Goal: Complete application form

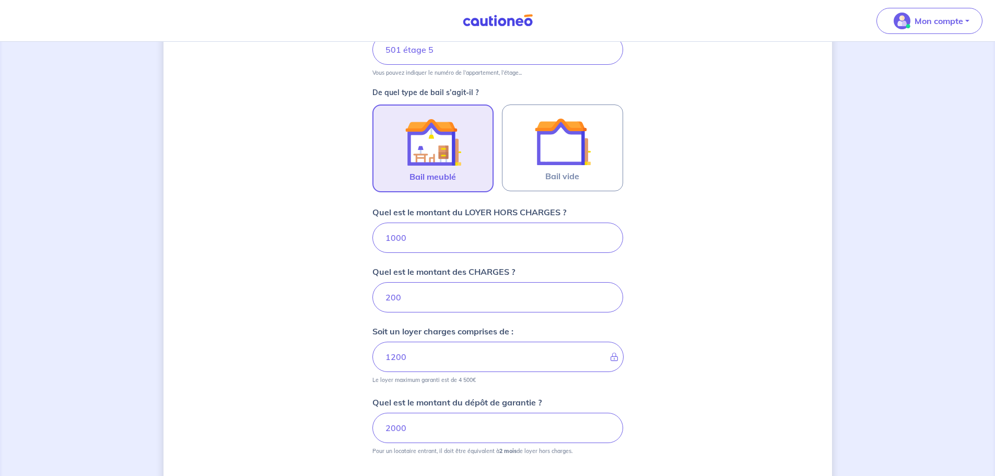
scroll to position [401, 0]
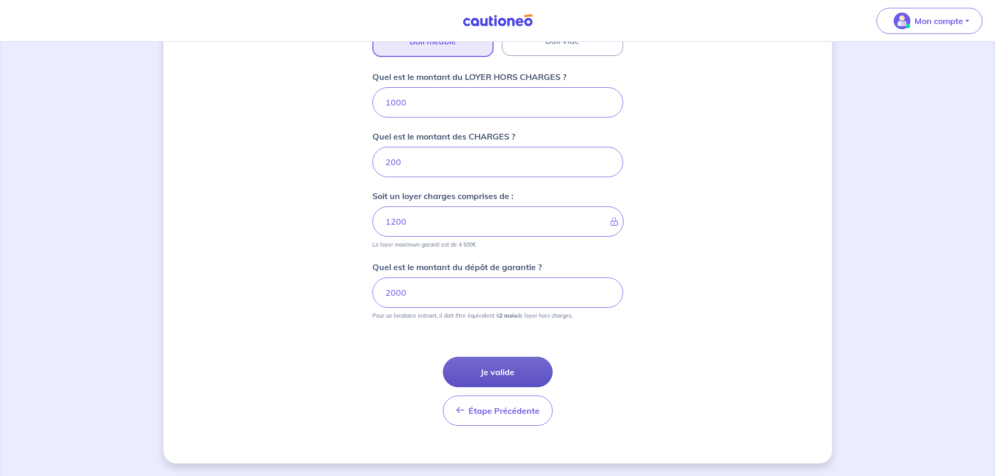
click at [474, 375] on button "Je valide" at bounding box center [498, 372] width 110 height 30
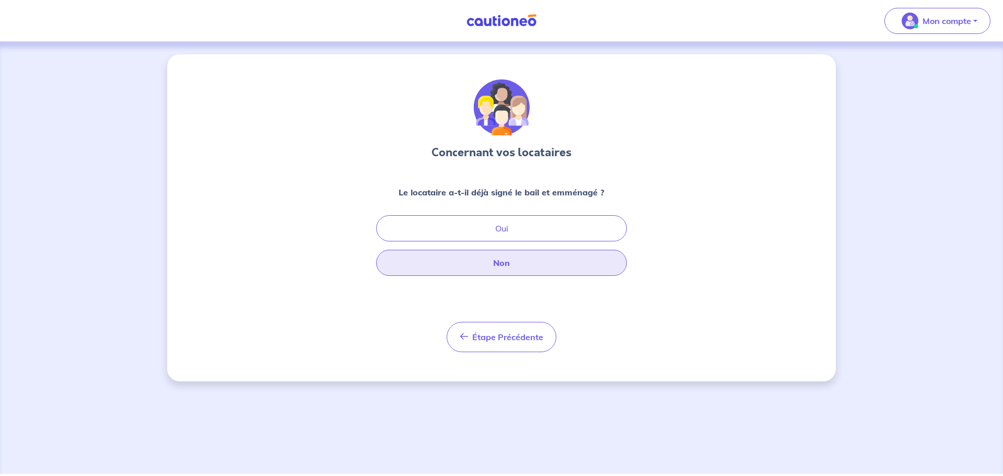
click at [509, 262] on button "Non" at bounding box center [501, 263] width 251 height 26
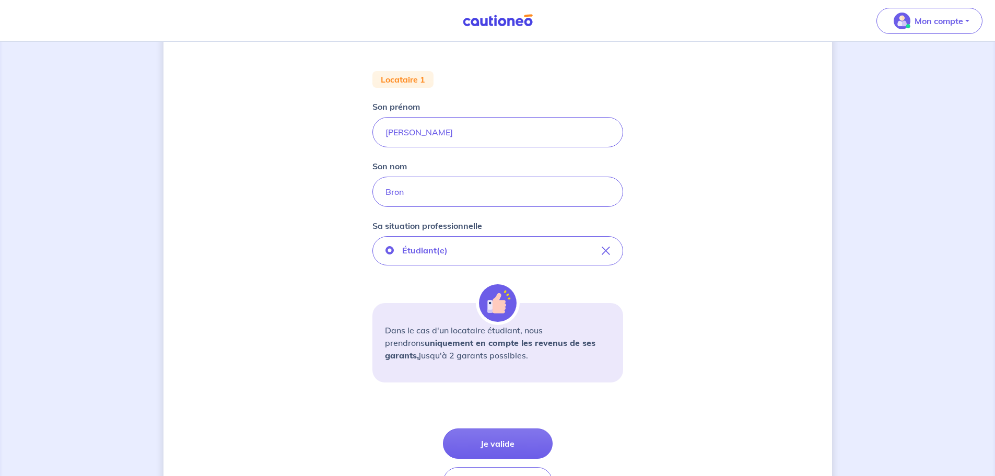
scroll to position [253, 0]
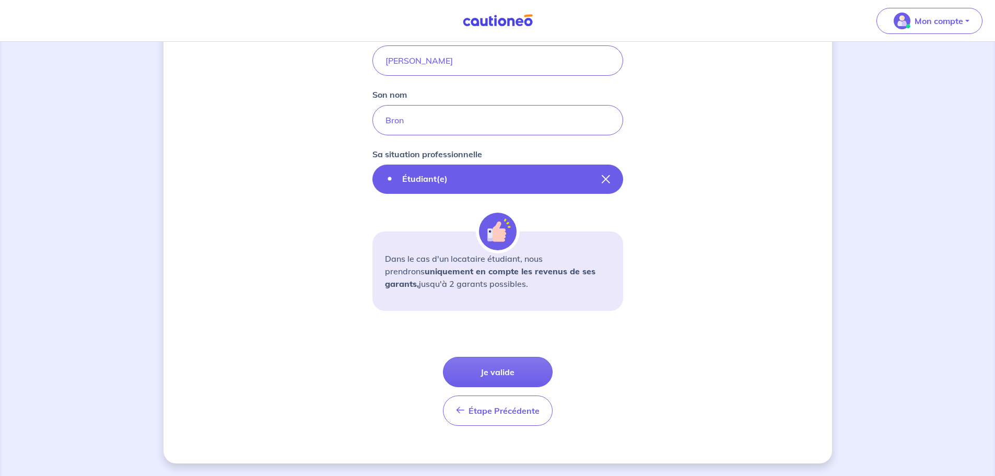
click at [557, 183] on button "Étudiant(e)" at bounding box center [497, 178] width 251 height 29
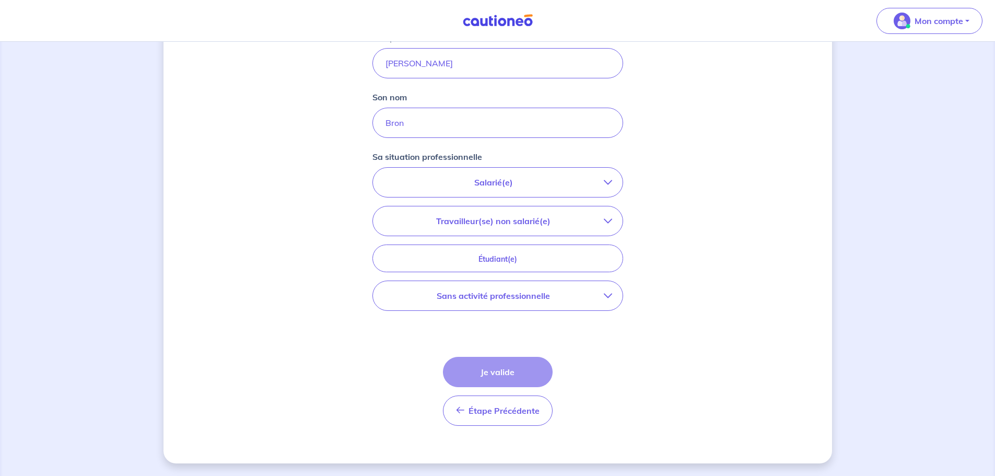
click at [603, 177] on p "Salarié(e)" at bounding box center [493, 182] width 220 height 13
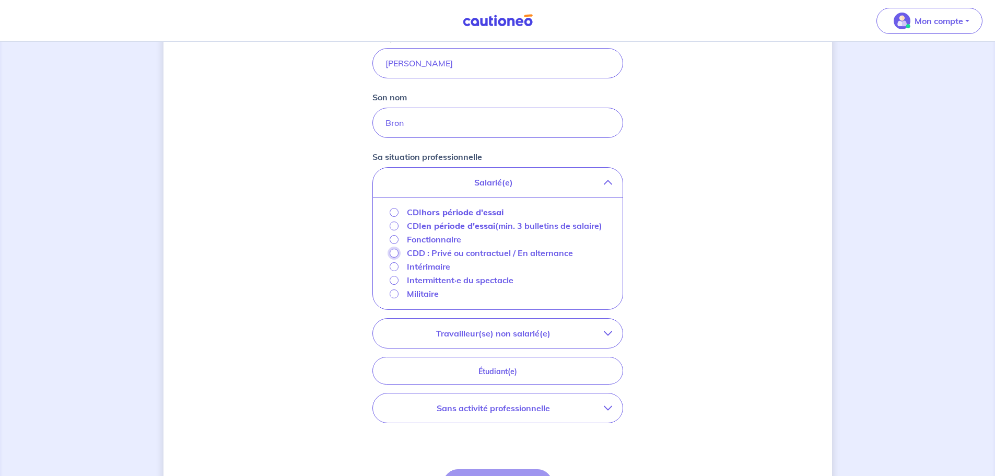
click at [394, 257] on input "CDD : Privé ou contractuel / En alternance" at bounding box center [394, 253] width 9 height 9
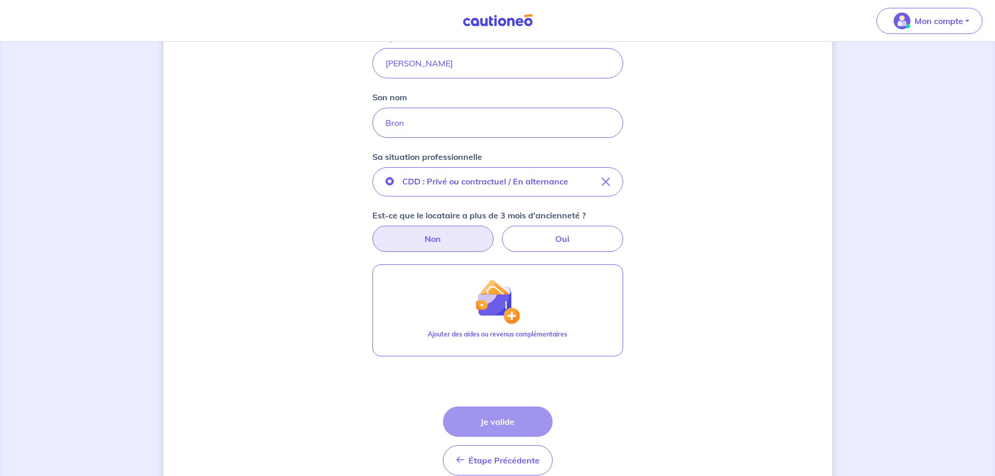
click at [441, 230] on label "Non" at bounding box center [432, 239] width 121 height 26
click at [494, 230] on input "Non" at bounding box center [497, 229] width 7 height 7
radio input "true"
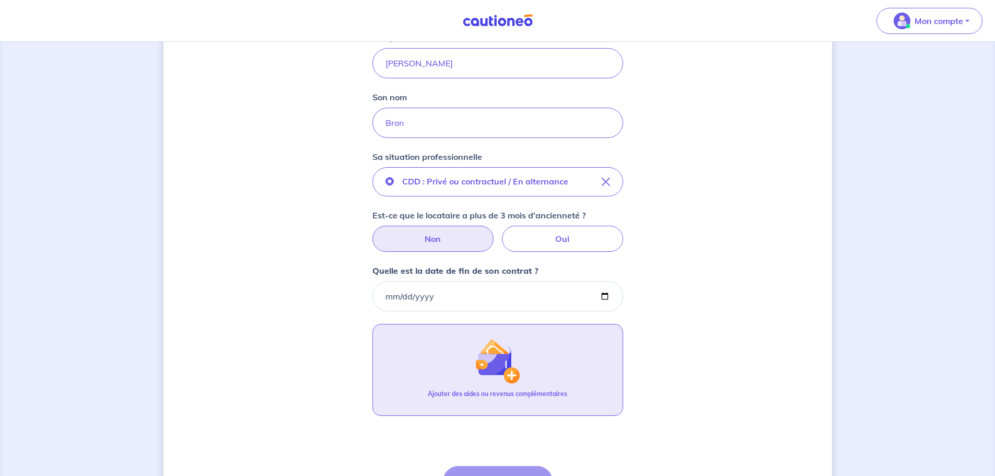
scroll to position [360, 0]
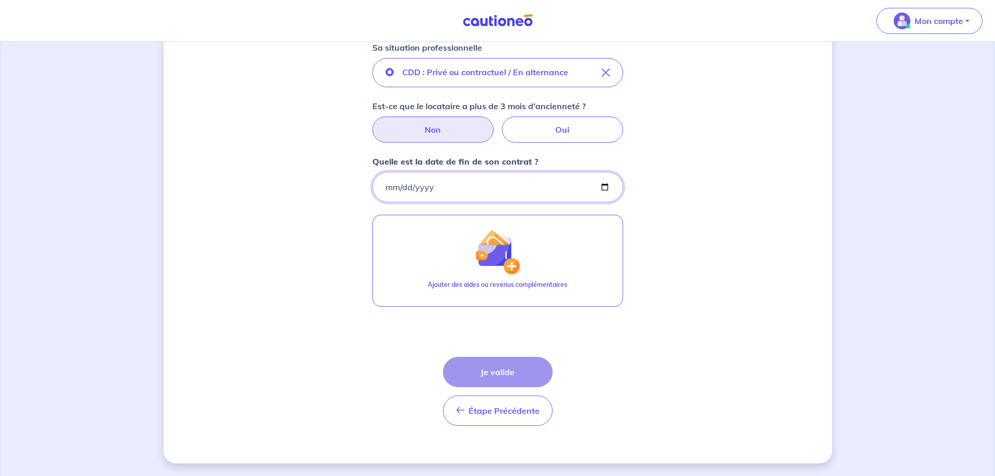
click at [387, 187] on input "Quelle est la date de fin de son contrat ?" at bounding box center [497, 187] width 251 height 30
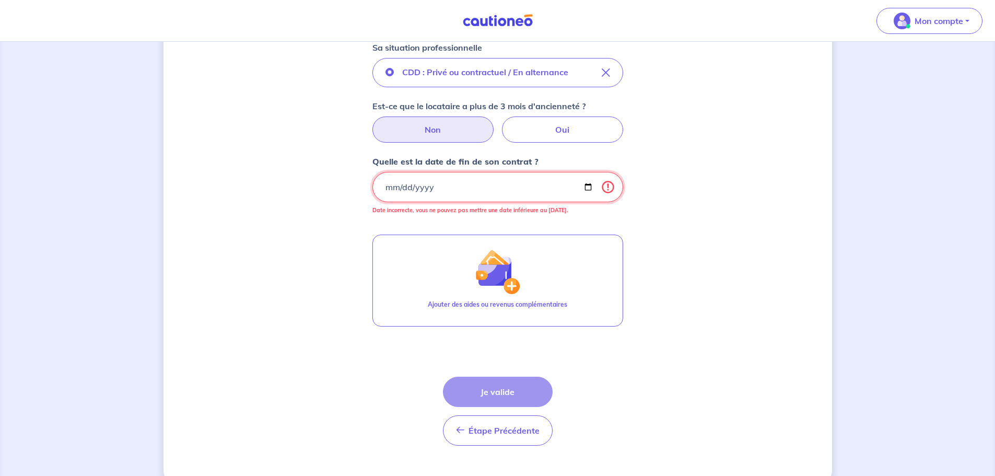
click at [437, 184] on input "[DATE]" at bounding box center [497, 187] width 251 height 30
click at [427, 186] on input "[DATE]" at bounding box center [497, 187] width 251 height 30
type input "[DATE]"
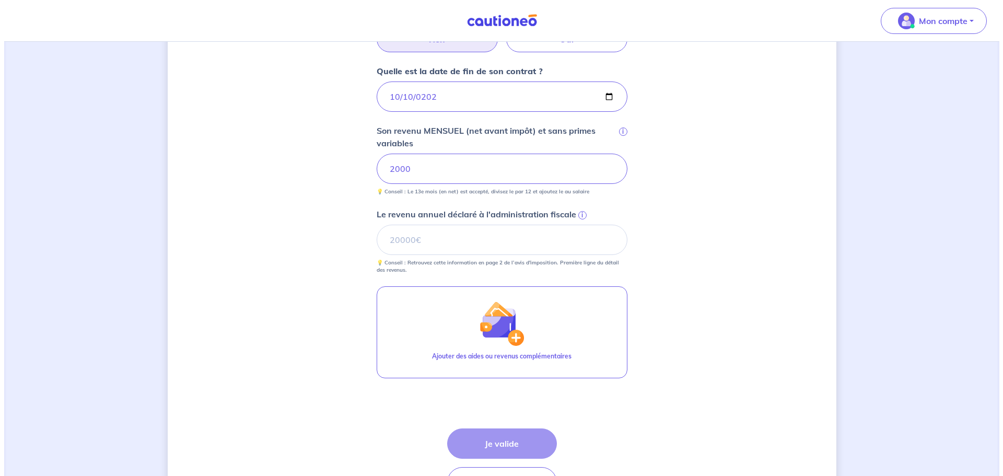
scroll to position [451, 0]
click at [407, 243] on input "Le revenu annuel déclaré à l'administration fiscale i" at bounding box center [497, 239] width 251 height 30
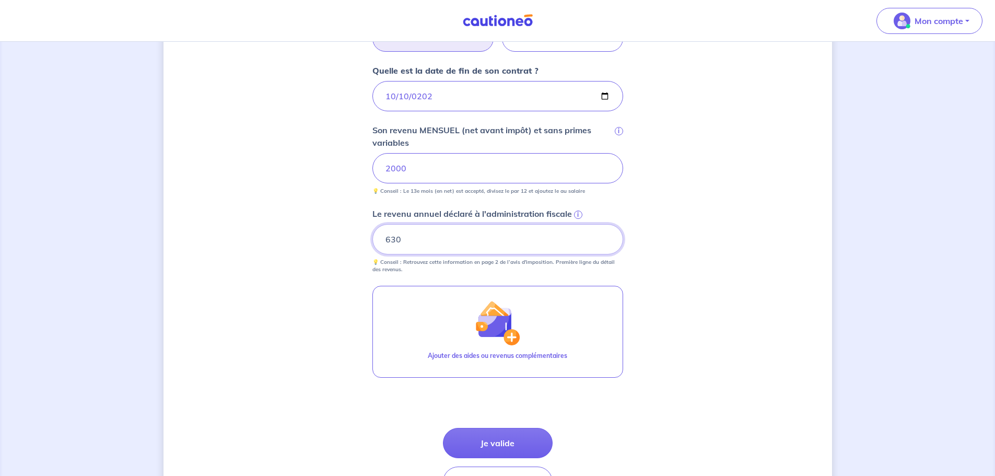
type input "630"
click at [458, 274] on form "Locataire 1 Son prénom [PERSON_NAME] nom Bron Sa situation professionnelle CDD …" at bounding box center [497, 153] width 251 height 703
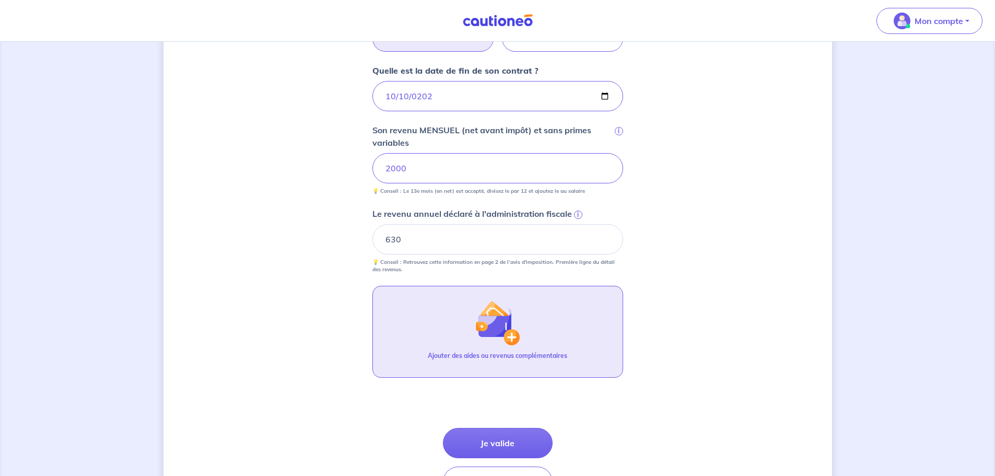
click at [479, 335] on img "button" at bounding box center [497, 322] width 45 height 45
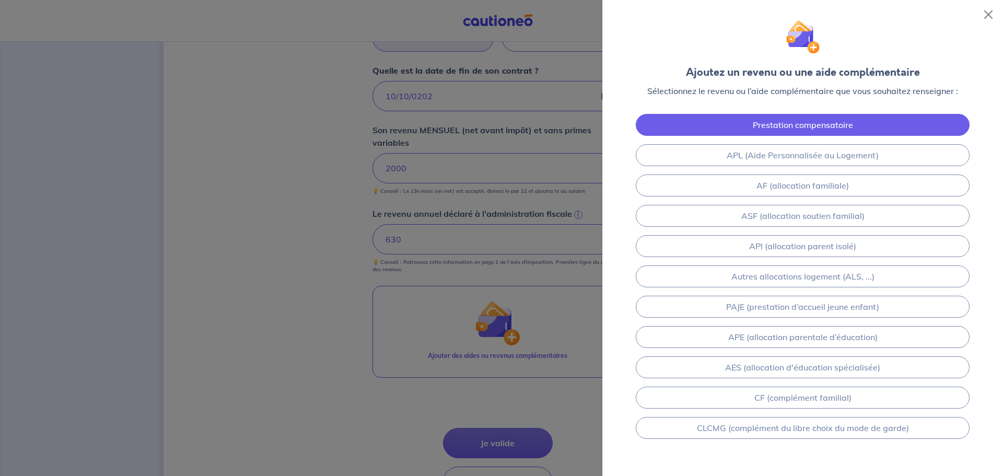
scroll to position [106, 0]
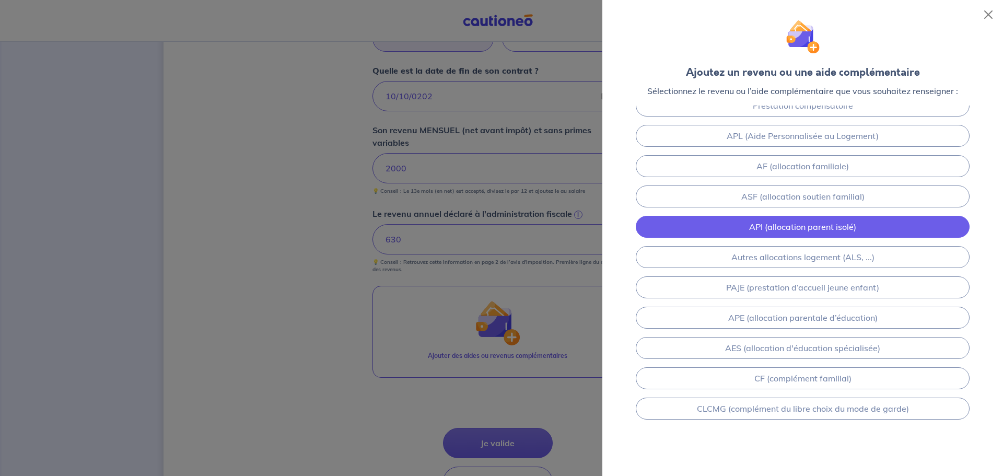
click at [763, 233] on link "API (allocation parent isolé)" at bounding box center [803, 227] width 334 height 22
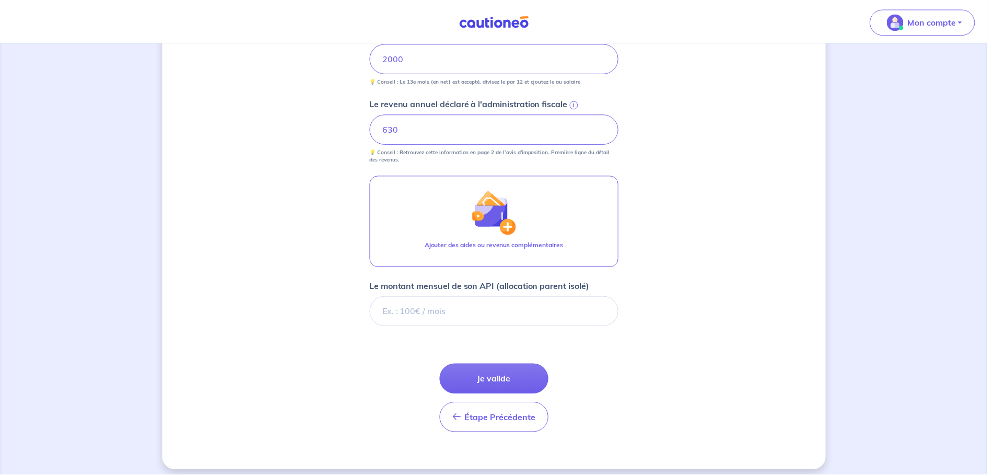
scroll to position [569, 0]
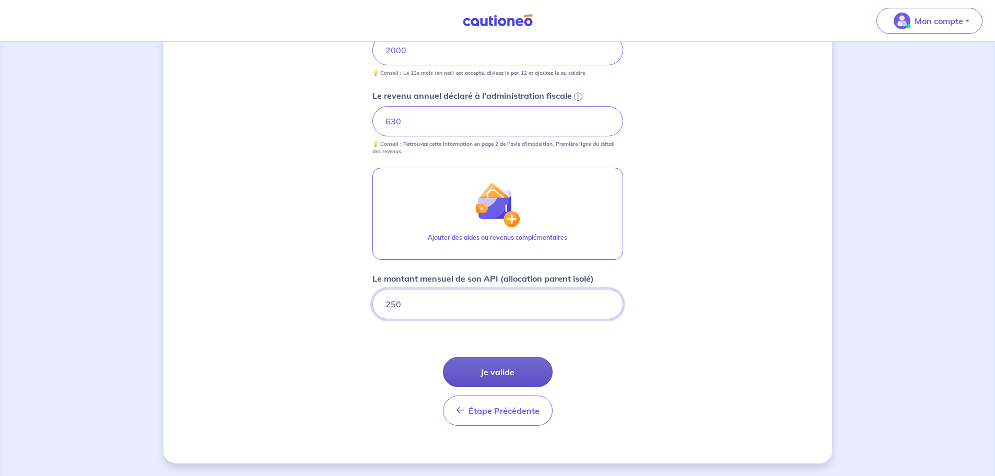
type input "250"
click at [502, 370] on button "Je valide" at bounding box center [498, 372] width 110 height 30
